Goal: Task Accomplishment & Management: Manage account settings

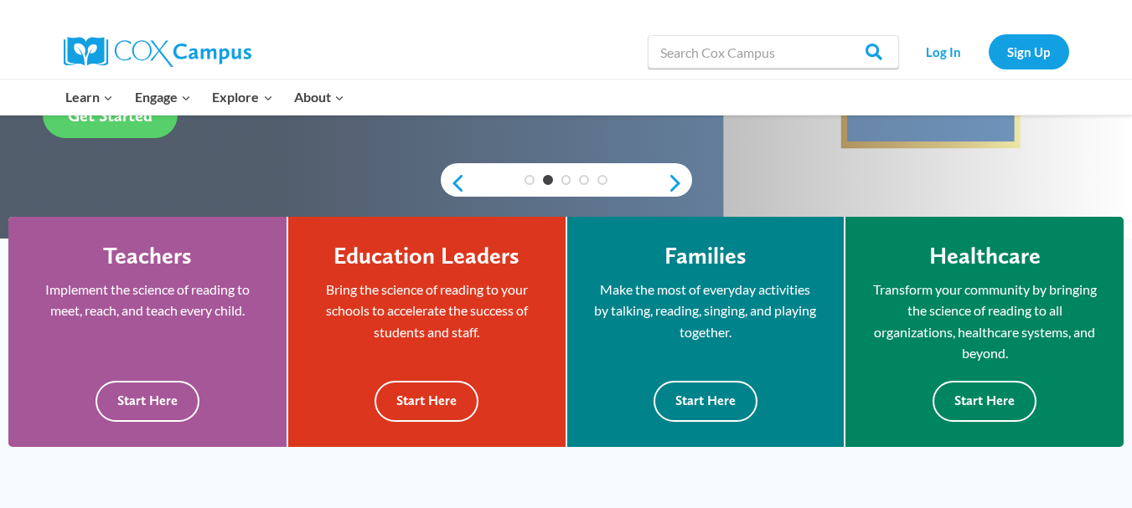
scroll to position [317, 0]
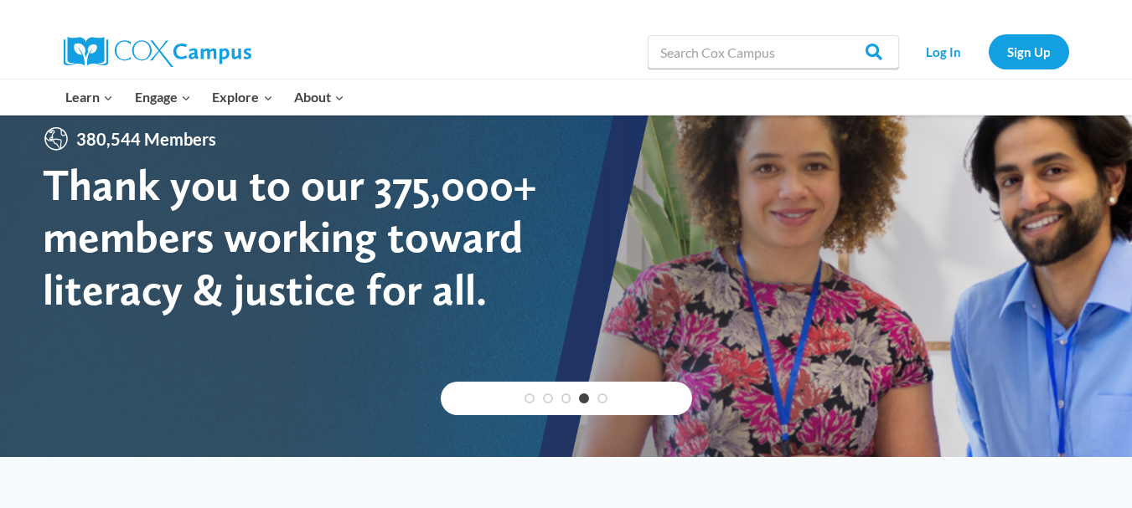
scroll to position [0, 0]
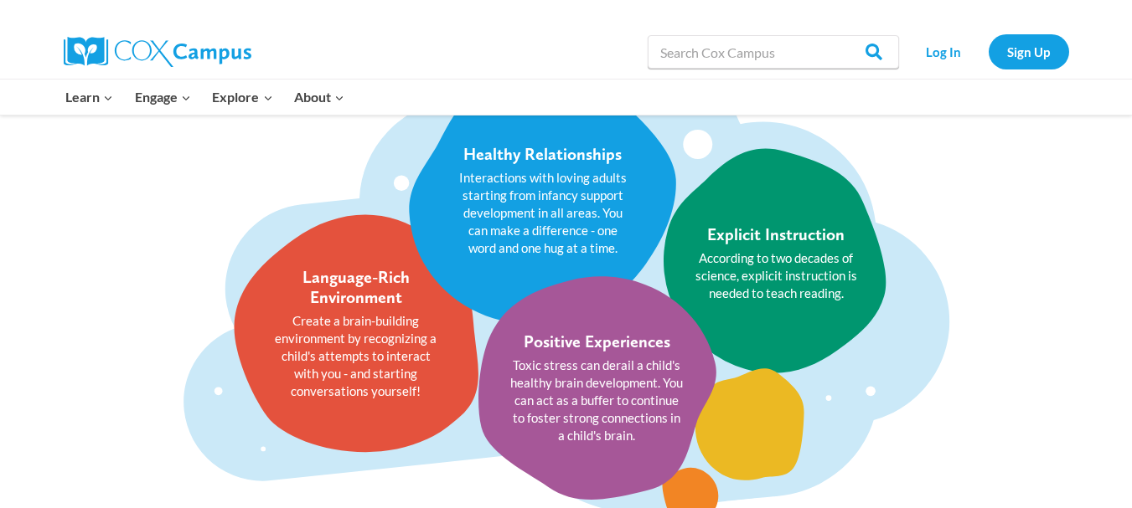
scroll to position [1071, 0]
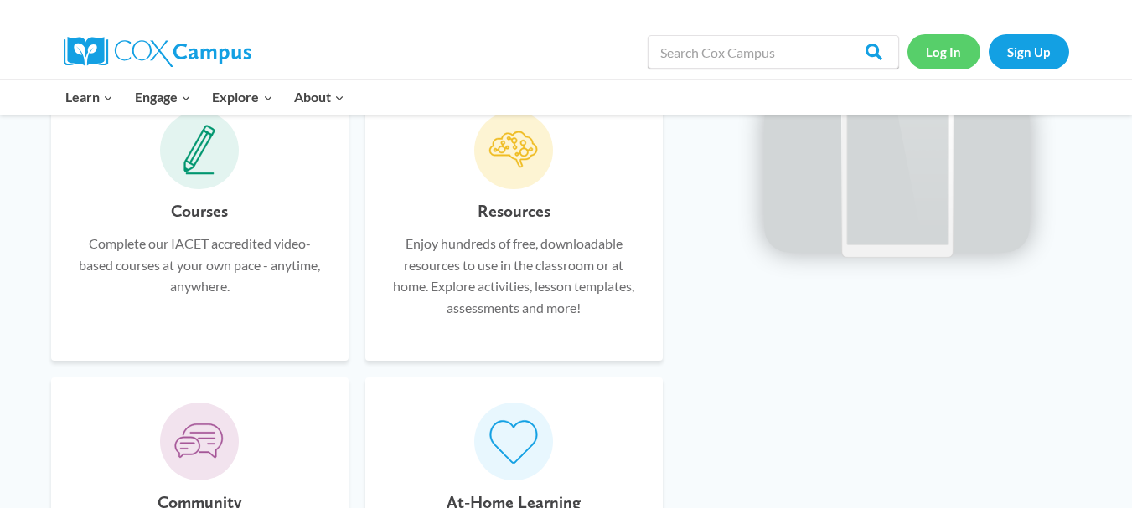
click at [936, 59] on link "Log In" at bounding box center [943, 51] width 73 height 34
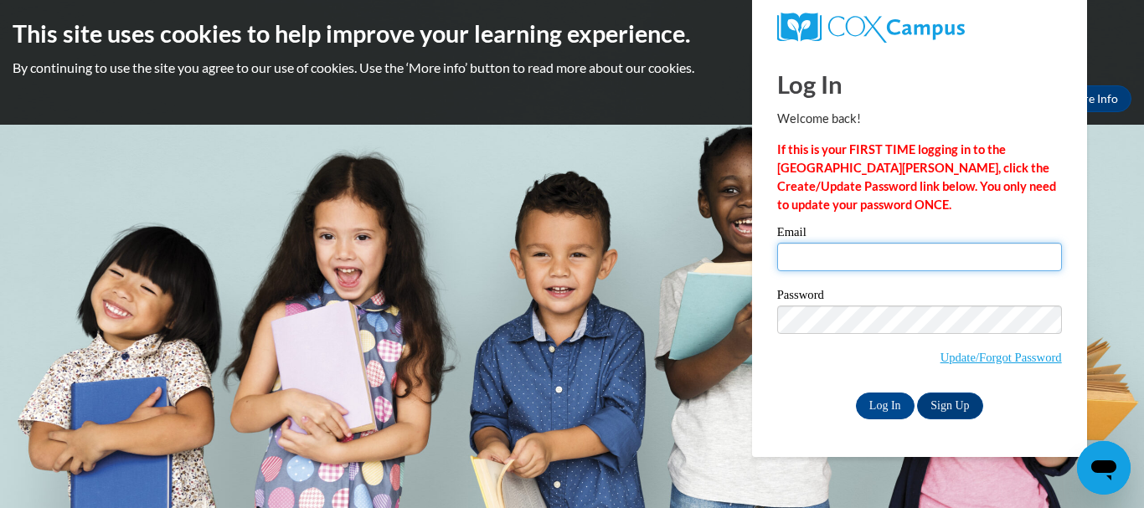
click at [853, 256] on input "Email" at bounding box center [919, 257] width 285 height 28
type input "jennifer.koerner@dor.org"
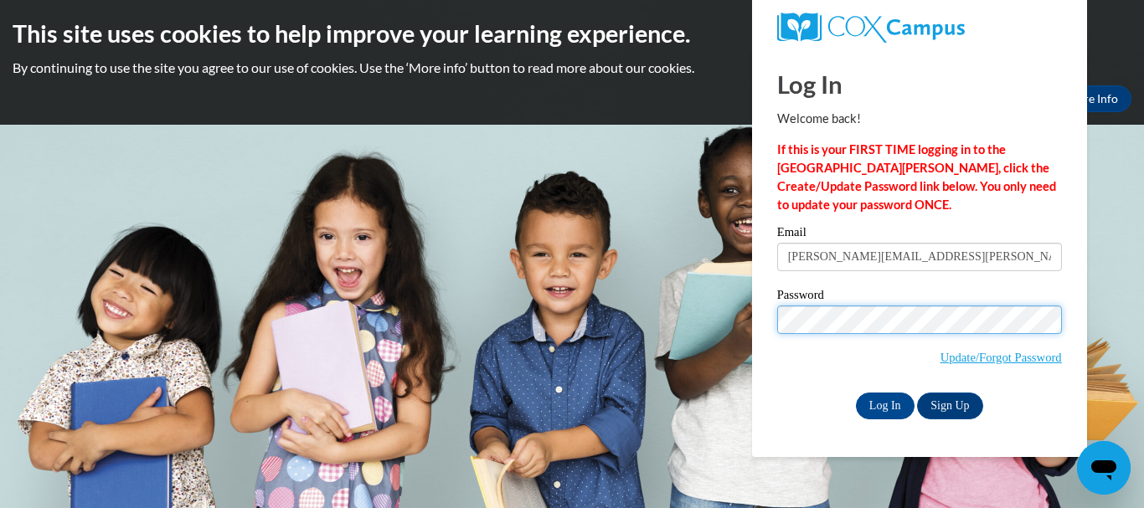
click at [856, 393] on input "Log In" at bounding box center [885, 406] width 59 height 27
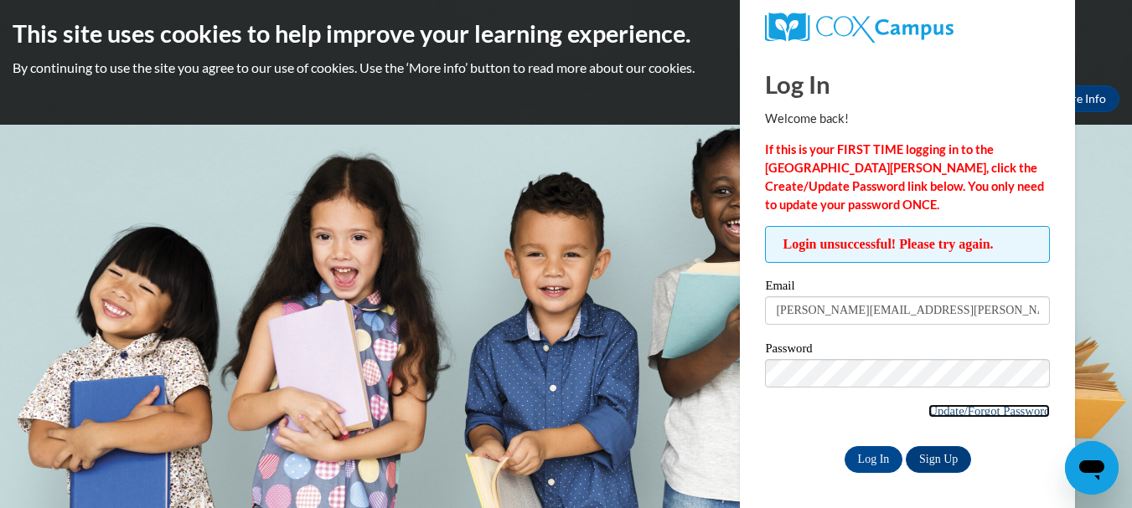
click at [932, 415] on link "Update/Forgot Password" at bounding box center [988, 411] width 121 height 13
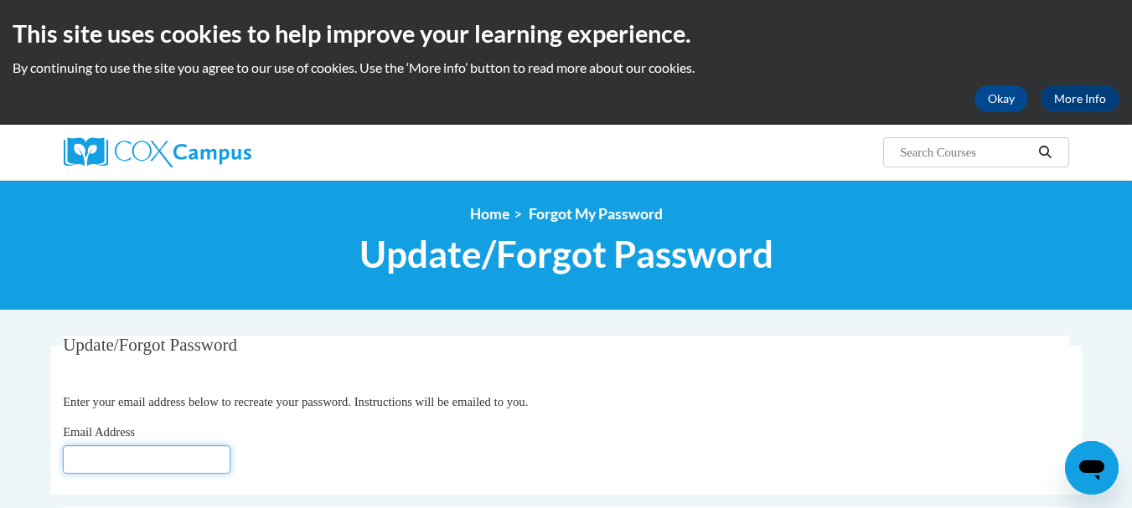
click at [196, 460] on input "Email Address" at bounding box center [147, 460] width 168 height 28
type input "[PERSON_NAME][EMAIL_ADDRESS][DOMAIN_NAME]"
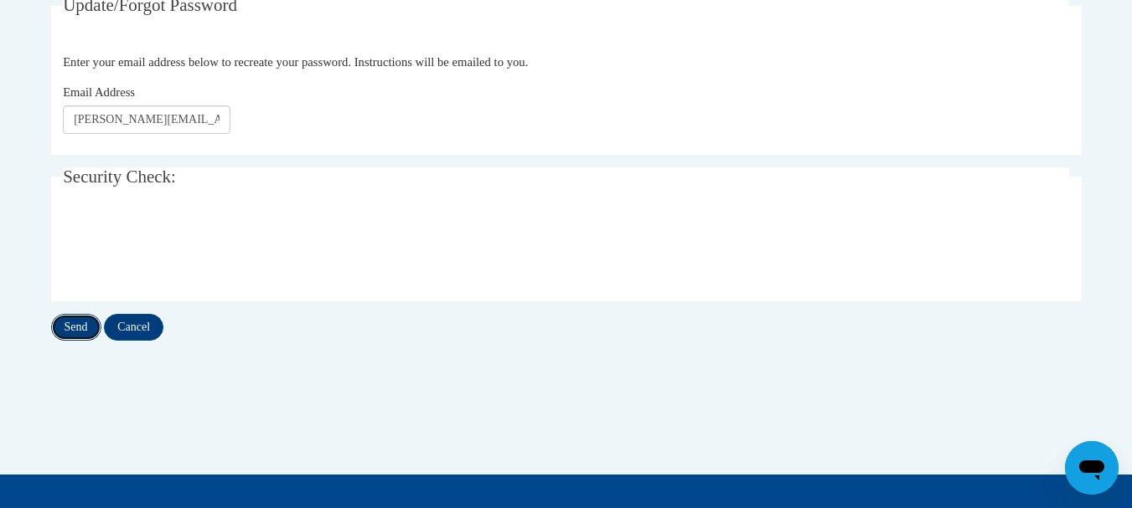
click at [88, 319] on input "Send" at bounding box center [76, 327] width 50 height 27
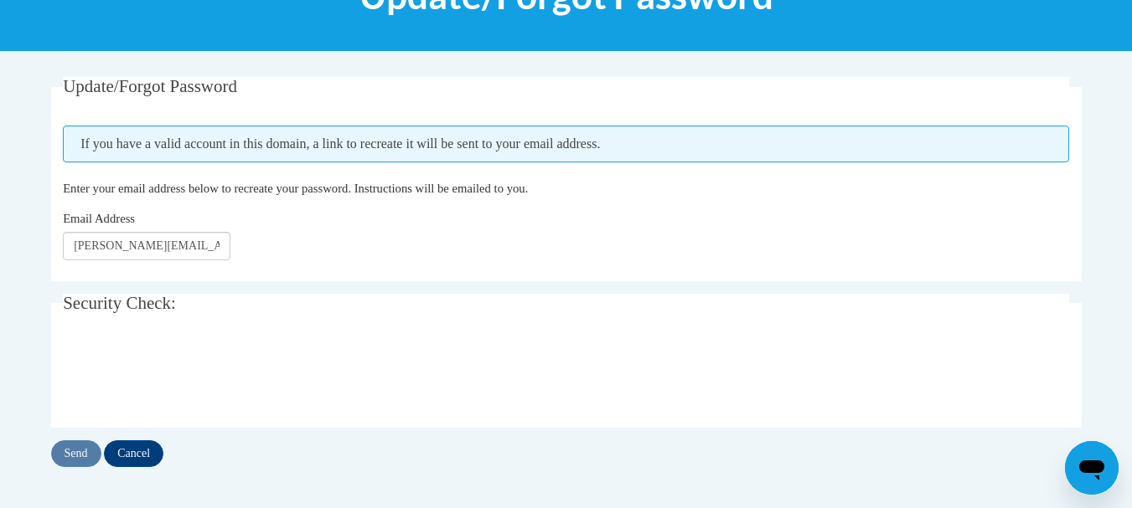
scroll to position [260, 0]
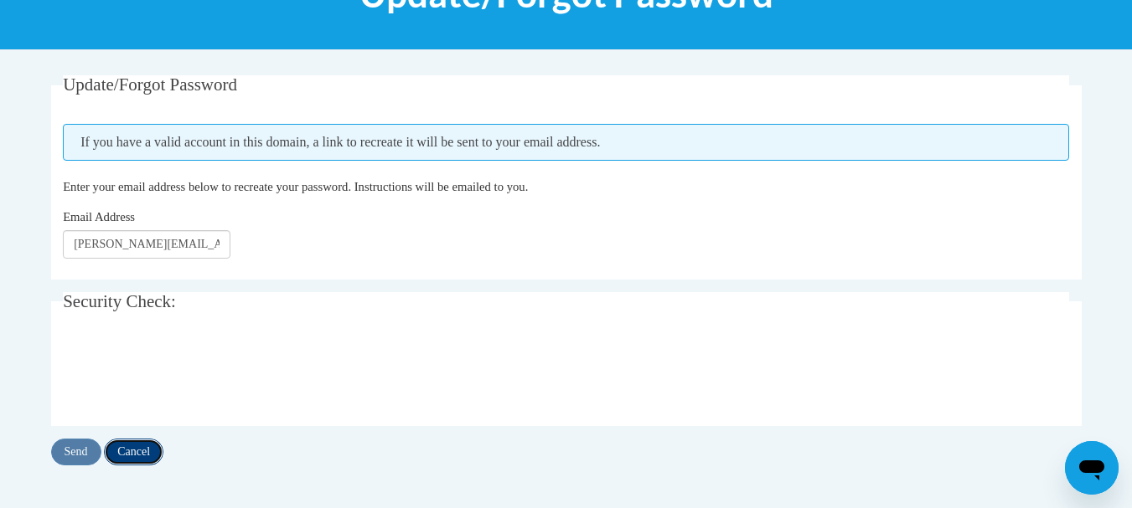
click at [149, 453] on input "Cancel" at bounding box center [133, 452] width 59 height 27
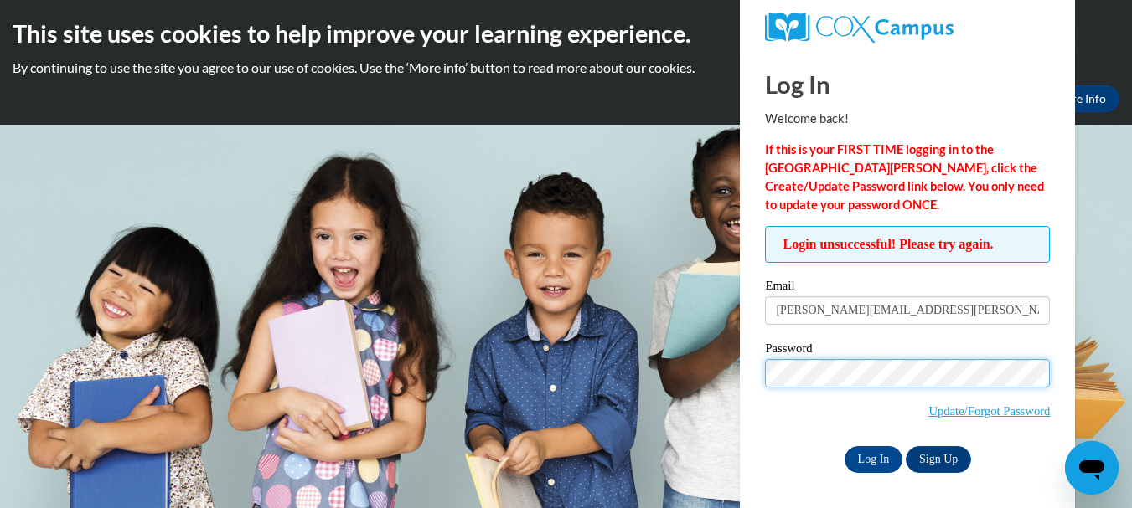
click at [844, 446] on input "Log In" at bounding box center [873, 459] width 59 height 27
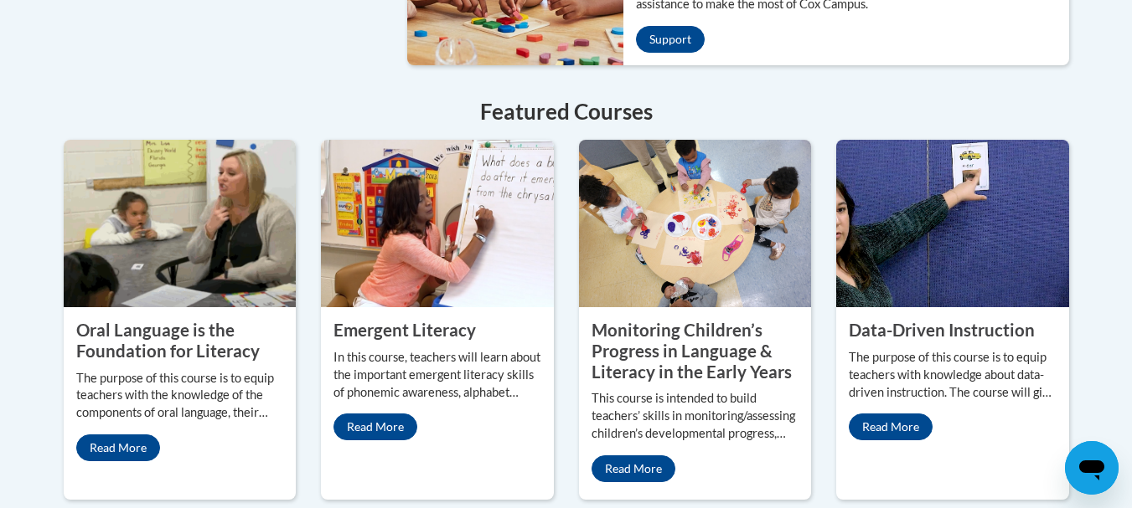
scroll to position [1474, 0]
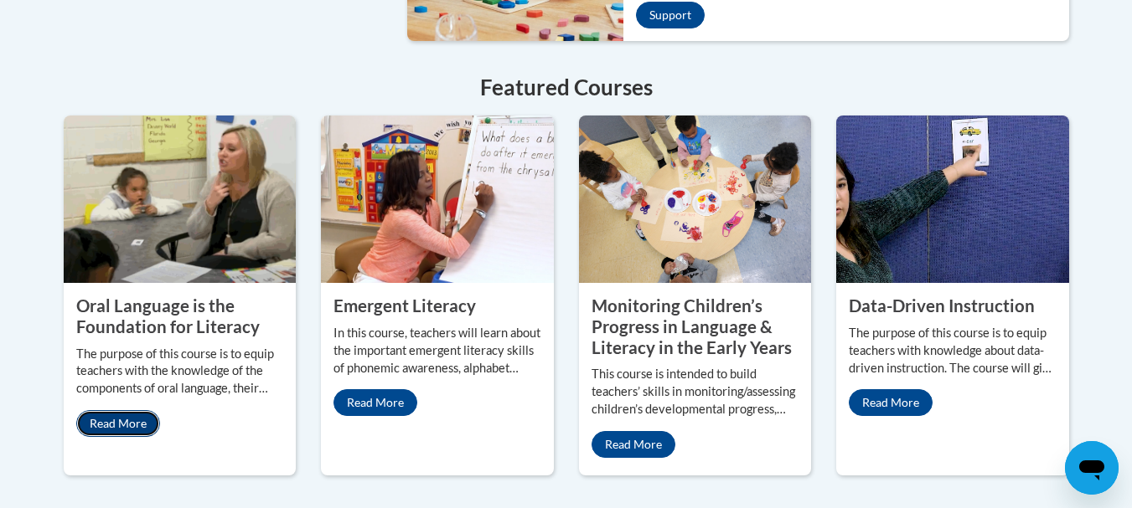
click at [139, 410] on link "Read More" at bounding box center [118, 423] width 84 height 27
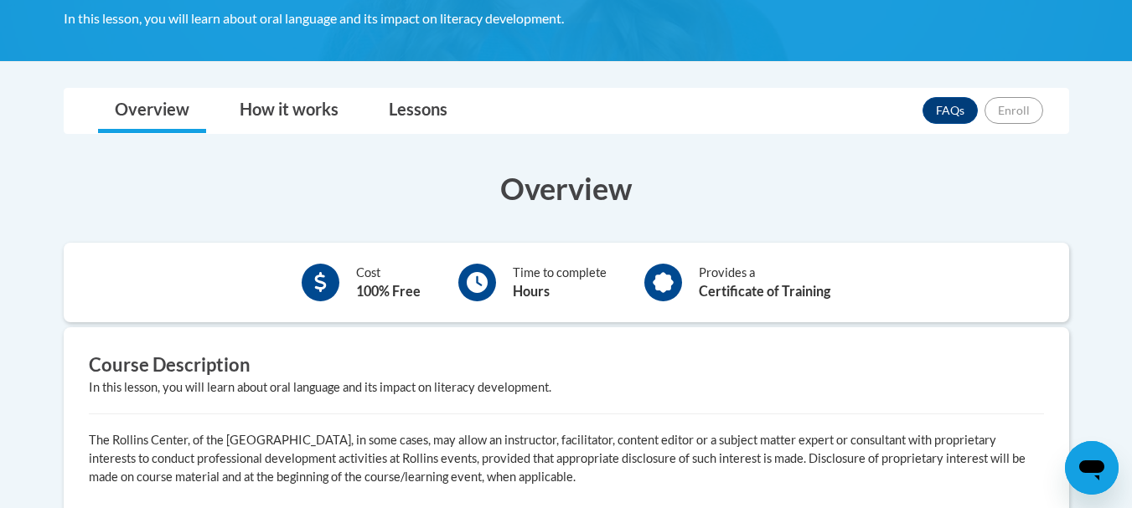
scroll to position [337, 0]
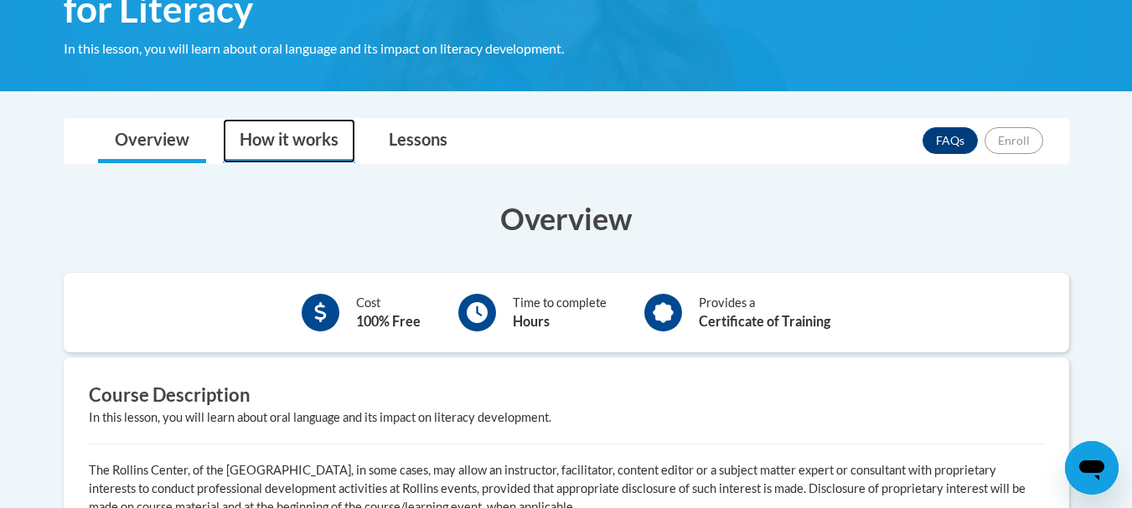
click at [323, 137] on link "How it works" at bounding box center [289, 141] width 132 height 44
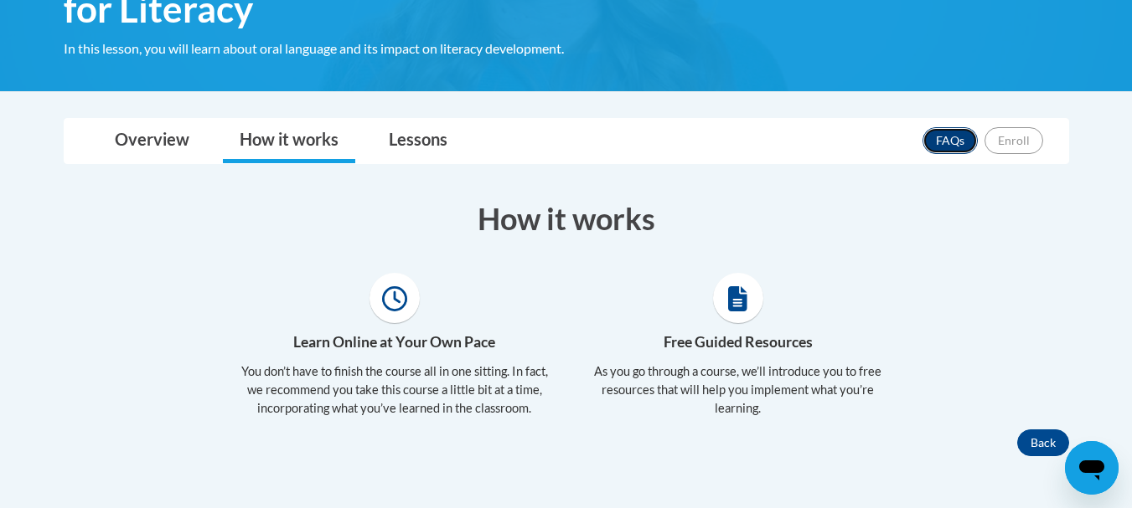
click at [938, 137] on link "FAQs" at bounding box center [949, 140] width 55 height 27
